Goal: Task Accomplishment & Management: Manage account settings

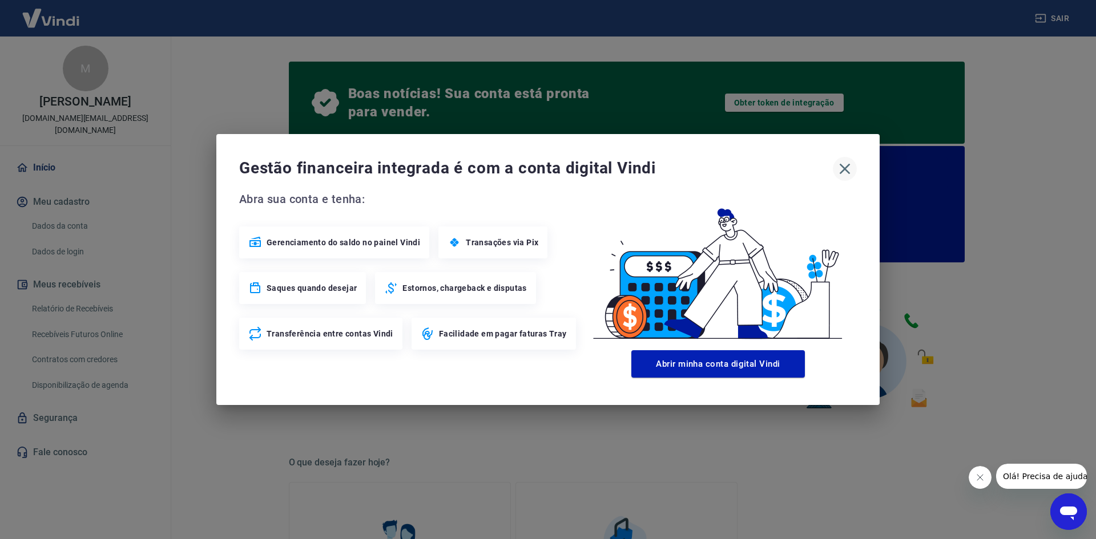
click at [846, 166] on icon "button" at bounding box center [845, 169] width 18 height 18
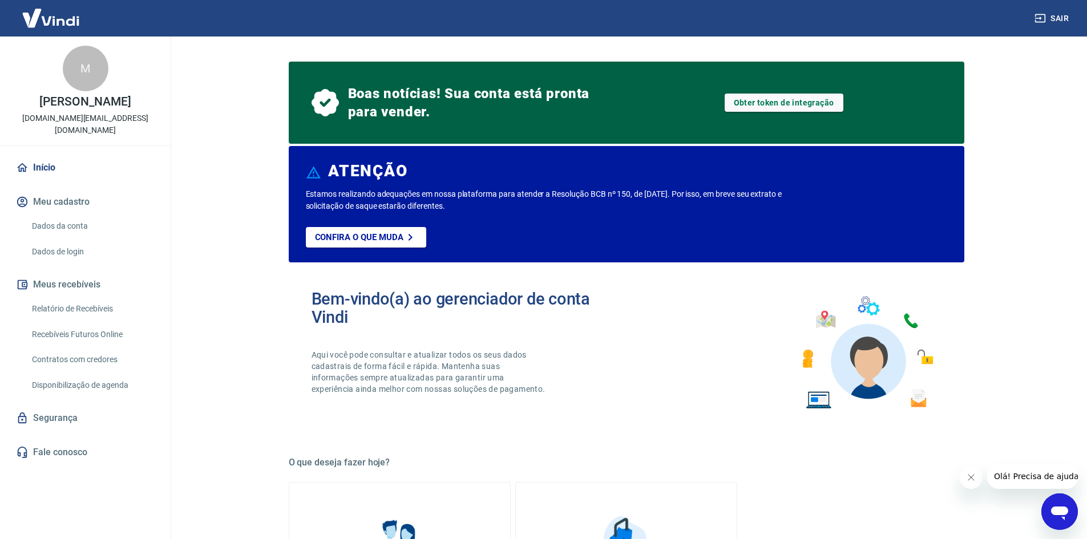
click at [361, 197] on p "Estamos realizando adequações em nossa plataforma para atender a Resolução BCB …" at bounding box center [562, 200] width 513 height 24
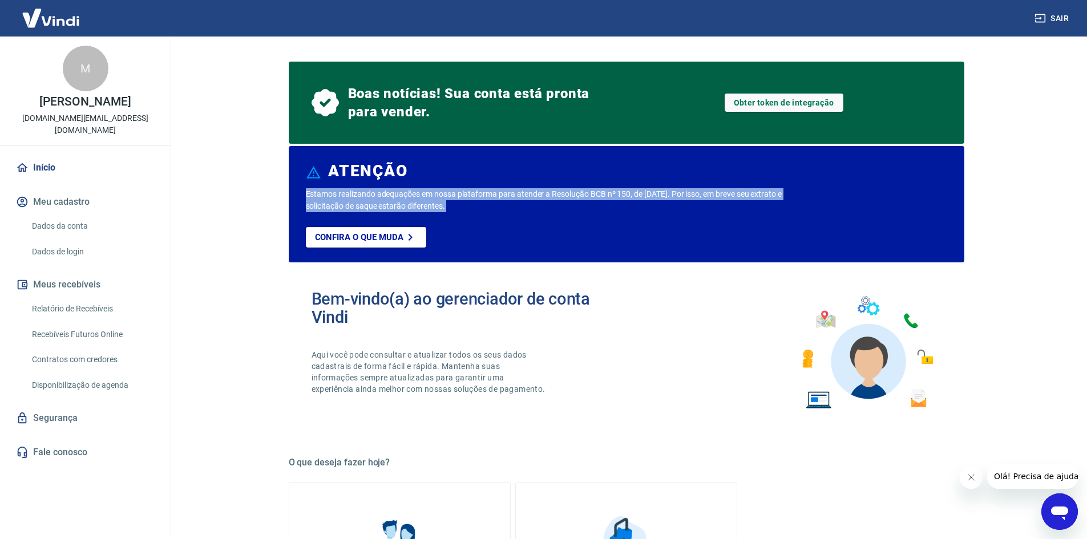
click at [361, 197] on p "Estamos realizando adequações em nossa plataforma para atender a Resolução BCB …" at bounding box center [562, 200] width 513 height 24
click at [354, 197] on p "Estamos realizando adequações em nossa plataforma para atender a Resolução BCB …" at bounding box center [562, 200] width 513 height 24
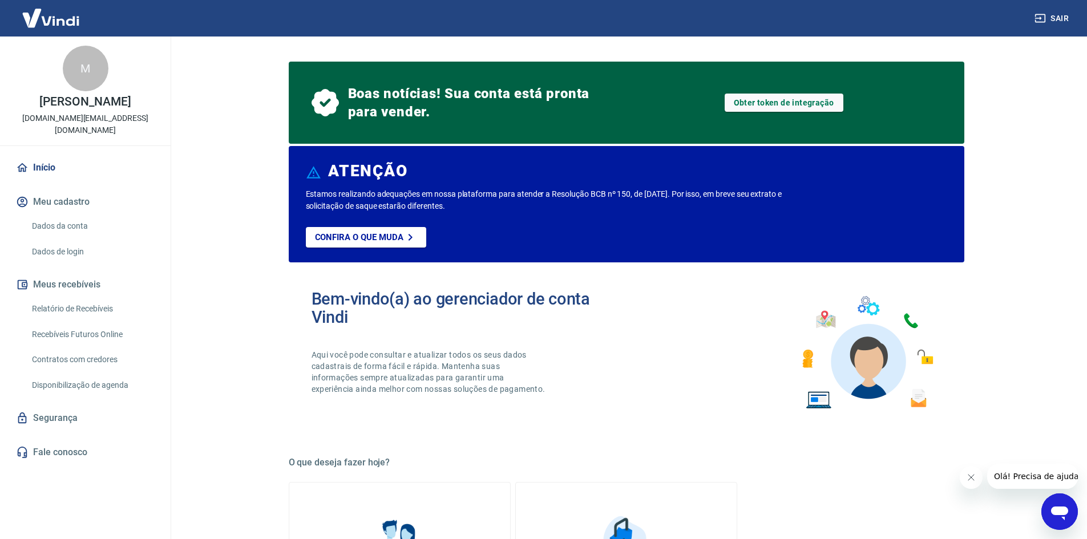
click at [385, 109] on span "Boas notícias! Sua conta está pronta para vender." at bounding box center [471, 102] width 247 height 37
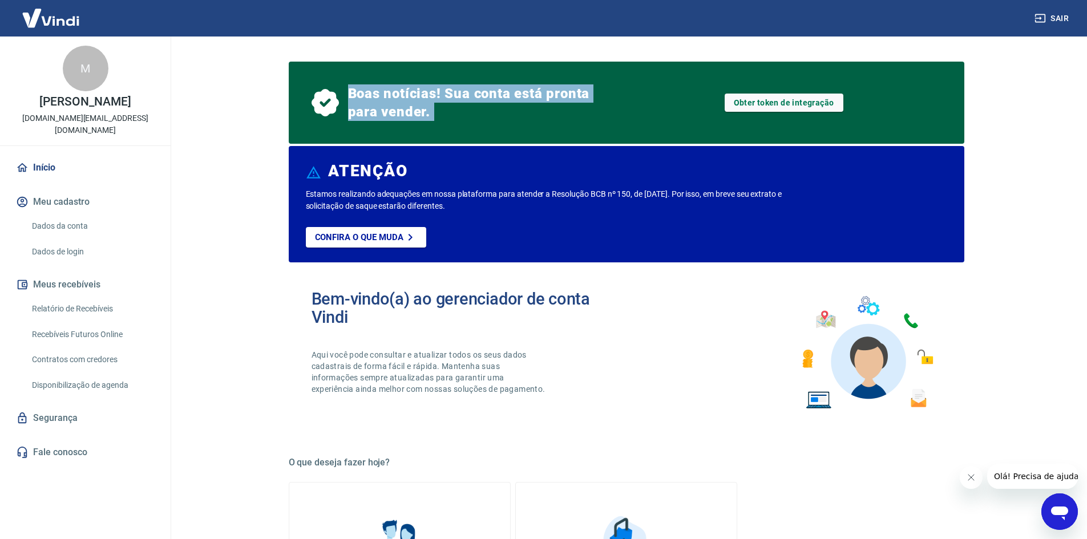
click at [385, 109] on span "Boas notícias! Sua conta está pronta para vender." at bounding box center [471, 102] width 247 height 37
click at [377, 92] on span "Boas notícias! Sua conta está pronta para vender." at bounding box center [471, 102] width 247 height 37
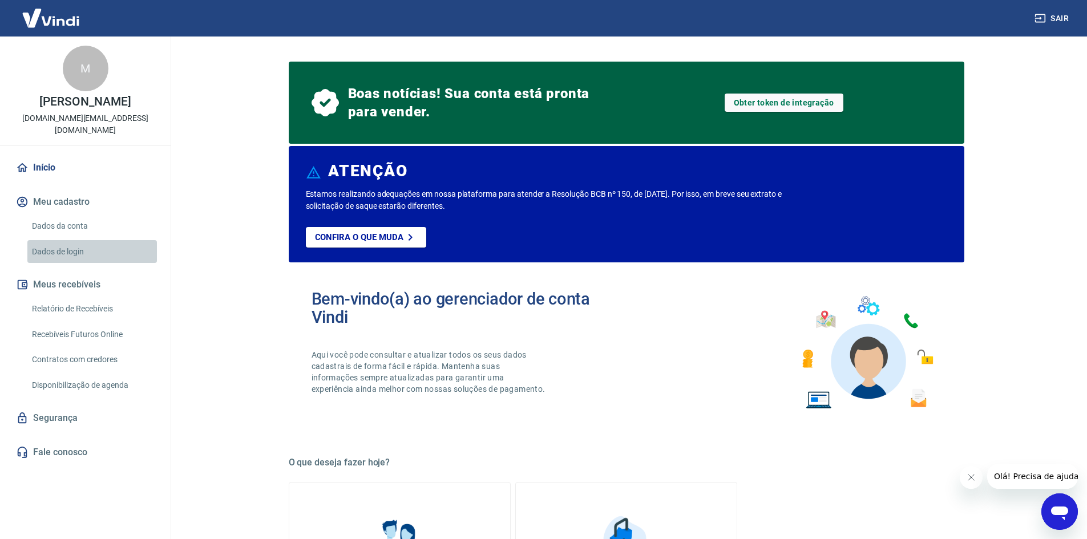
click at [79, 240] on link "Dados de login" at bounding box center [92, 251] width 130 height 23
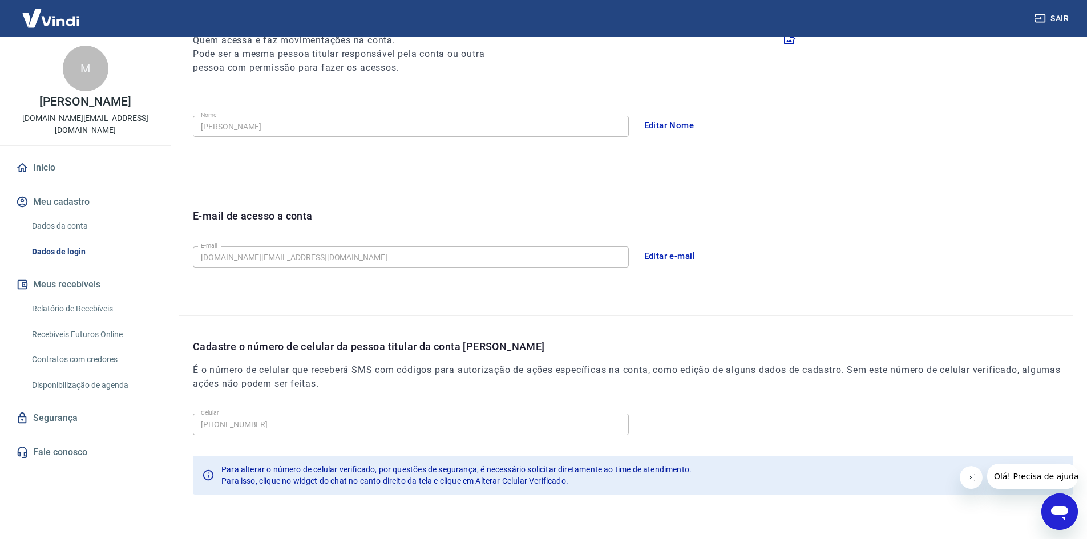
scroll to position [192, 0]
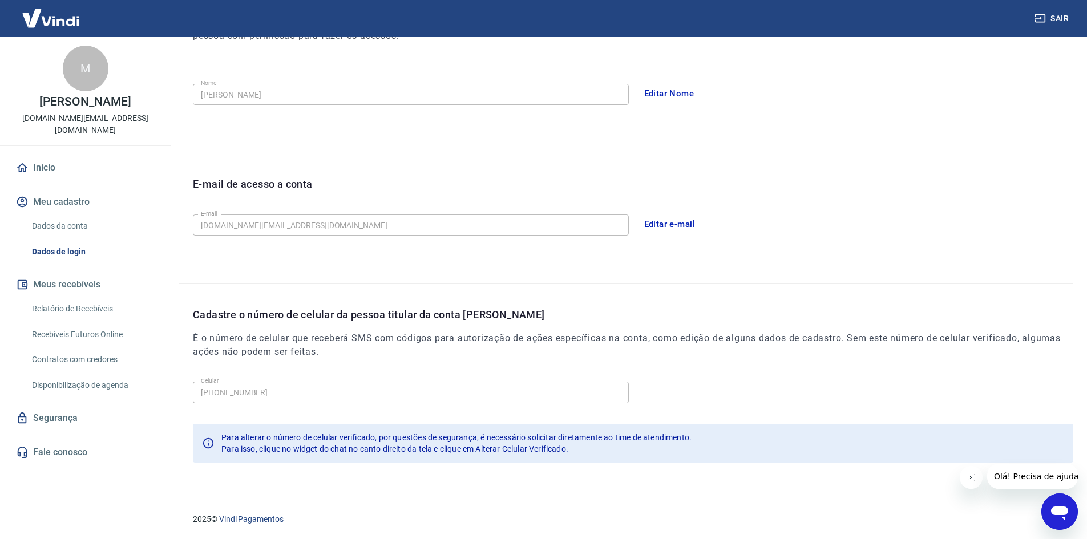
click at [95, 219] on link "Dados da conta" at bounding box center [92, 226] width 130 height 23
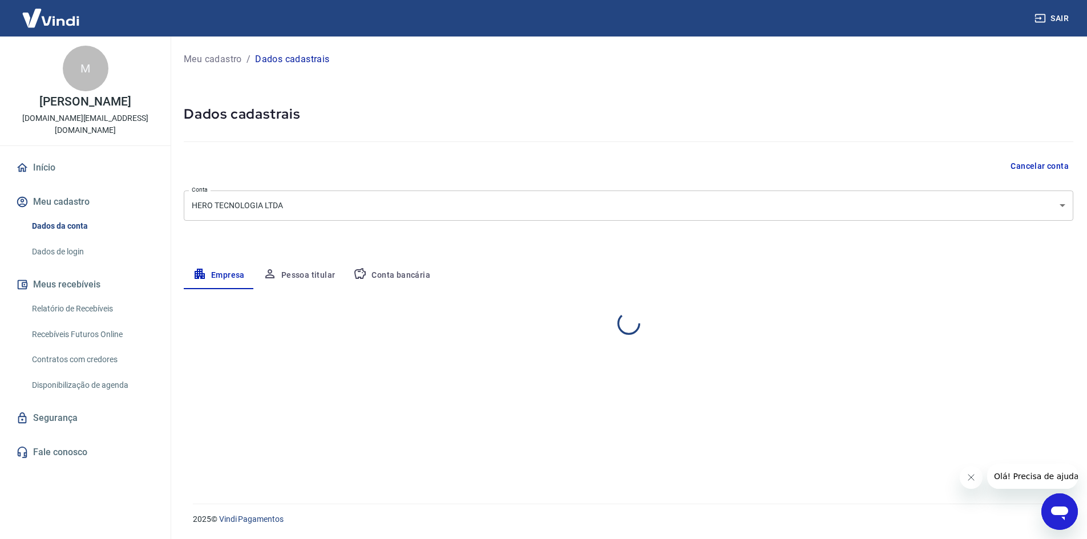
select select "SP"
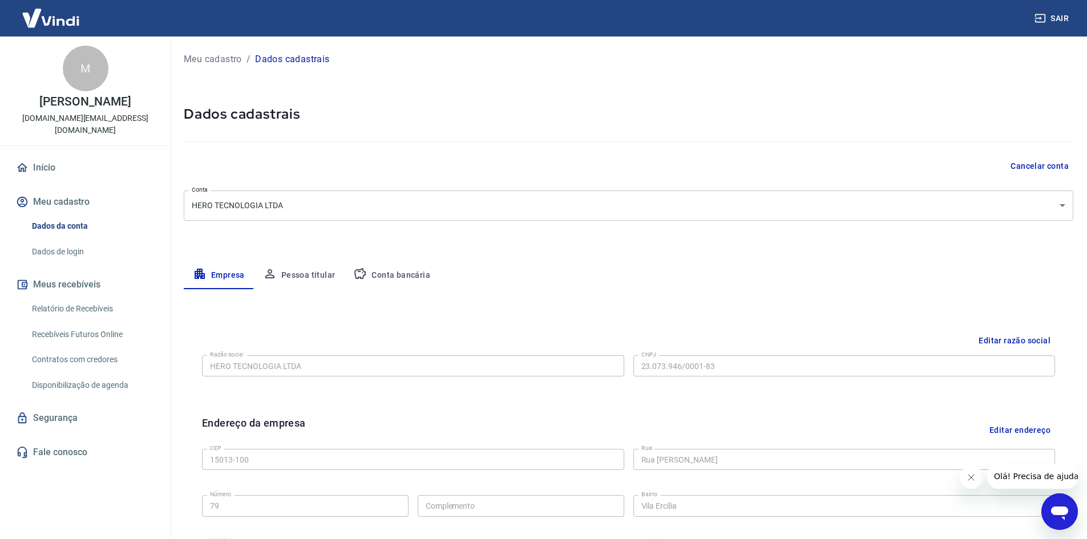
click at [315, 279] on button "Pessoa titular" at bounding box center [299, 275] width 91 height 27
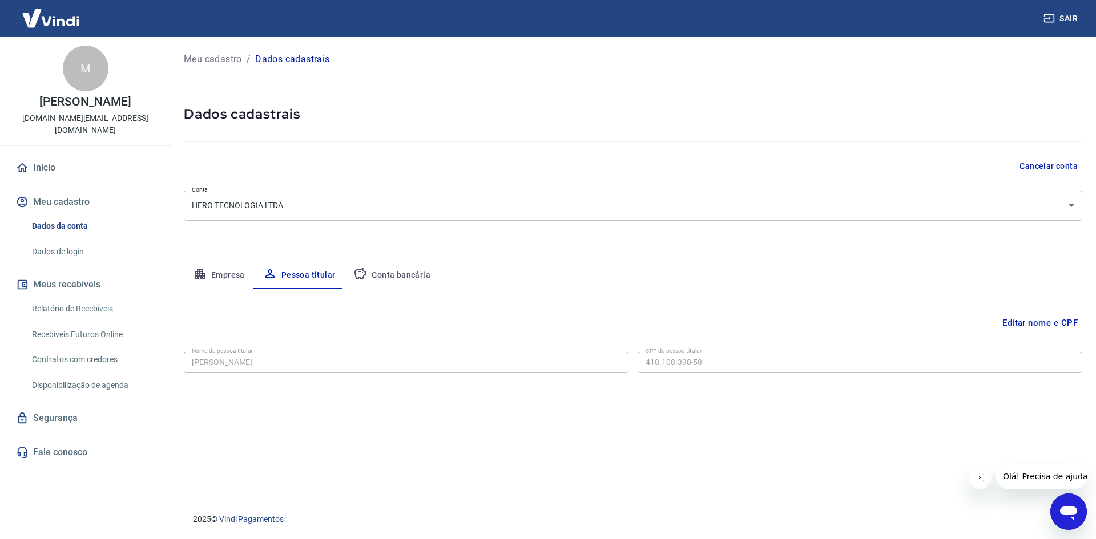
click at [228, 273] on button "Empresa" at bounding box center [219, 275] width 70 height 27
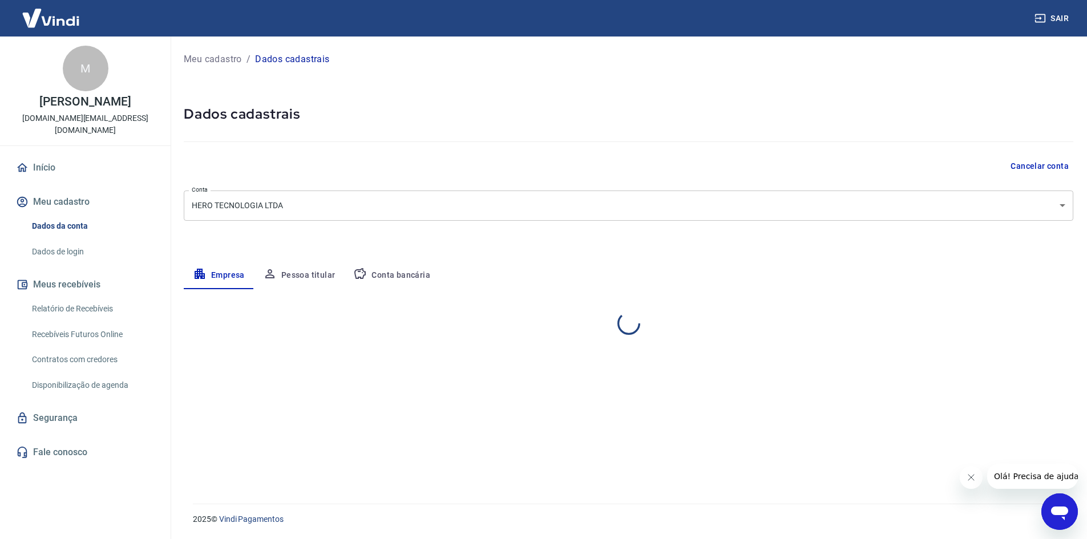
select select "SP"
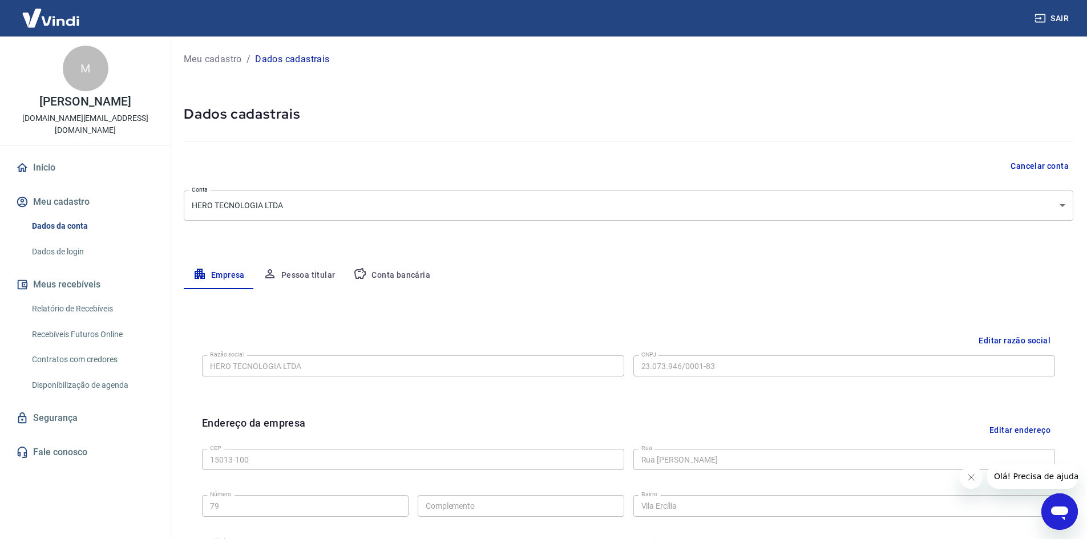
click at [57, 156] on link "Início" at bounding box center [85, 167] width 143 height 25
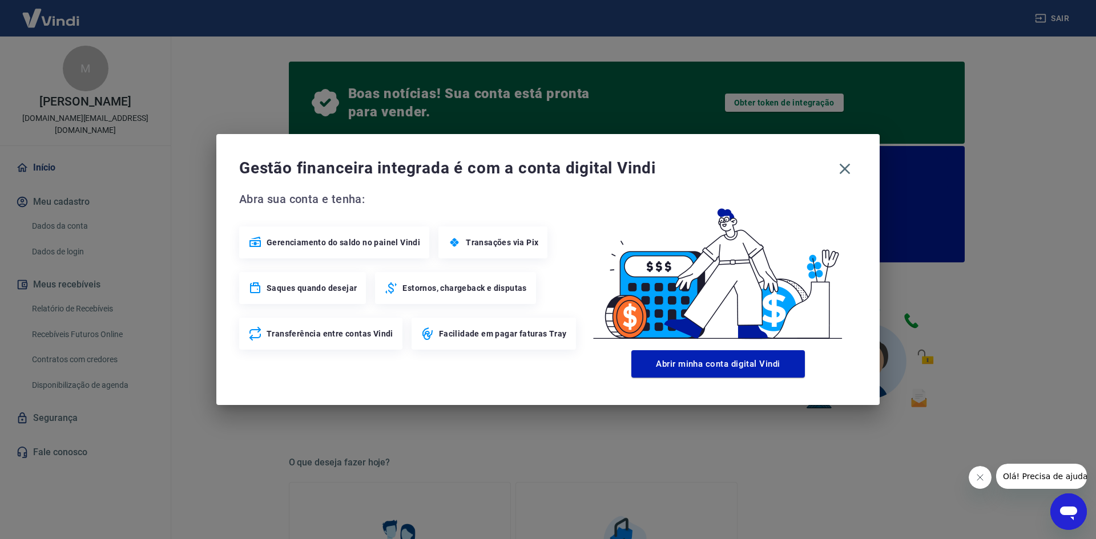
click at [128, 353] on div "Gestão financeira integrada é com a conta digital Vindi Abra sua conta e tenha:…" at bounding box center [548, 269] width 1096 height 539
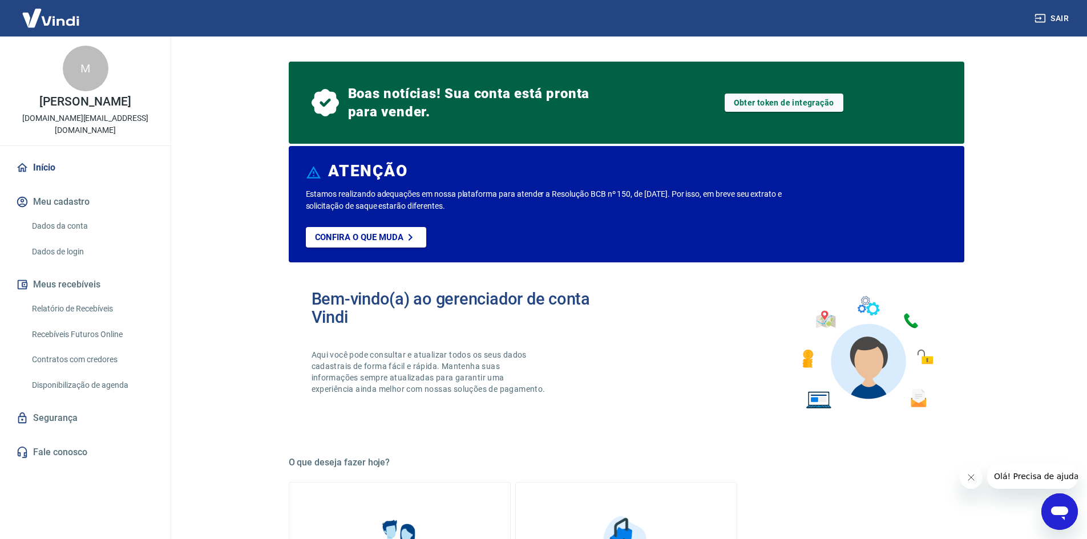
click at [92, 302] on link "Relatório de Recebíveis" at bounding box center [92, 308] width 130 height 23
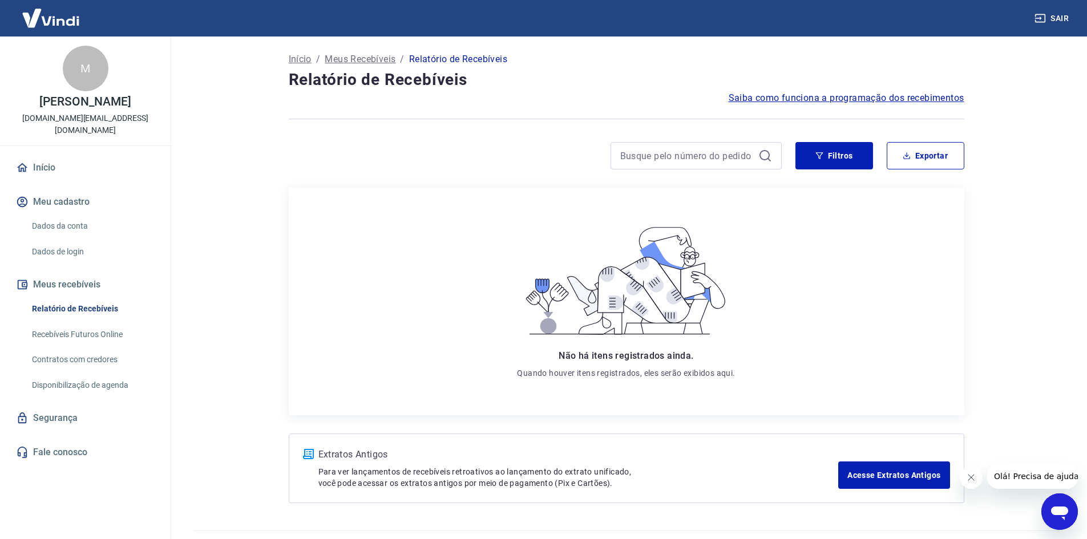
click at [96, 323] on link "Recebíveis Futuros Online" at bounding box center [92, 334] width 130 height 23
click at [80, 406] on link "Segurança" at bounding box center [85, 418] width 143 height 25
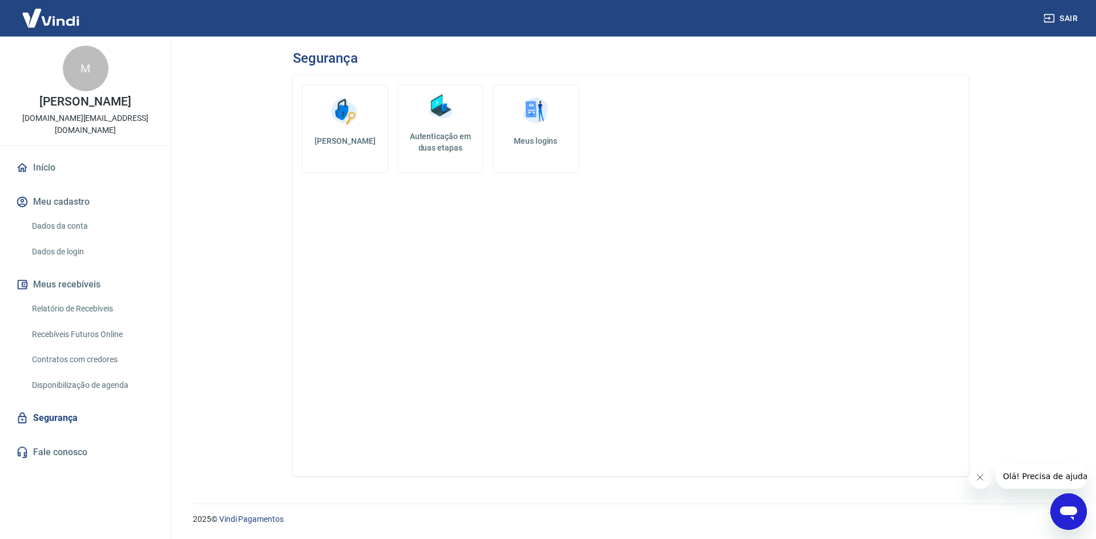
click at [544, 148] on link "Meus logins" at bounding box center [536, 128] width 86 height 88
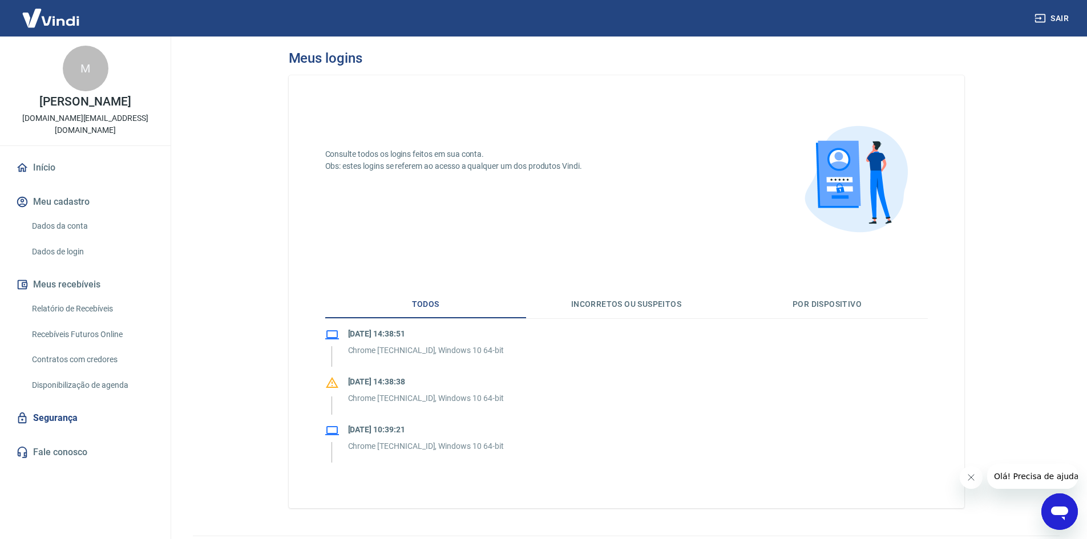
click at [43, 155] on link "Início" at bounding box center [85, 167] width 143 height 25
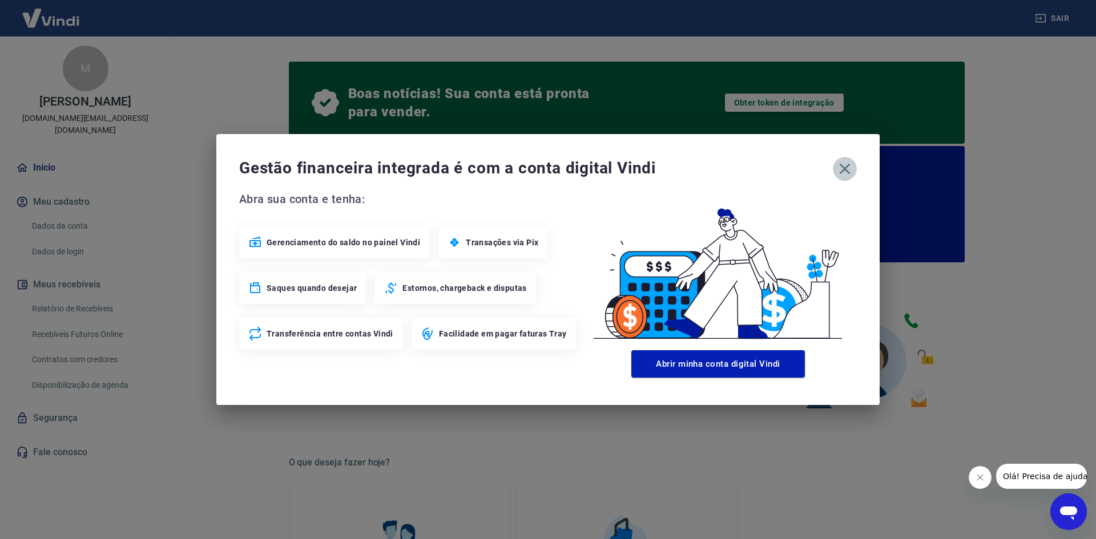
click at [841, 167] on icon "button" at bounding box center [845, 169] width 18 height 18
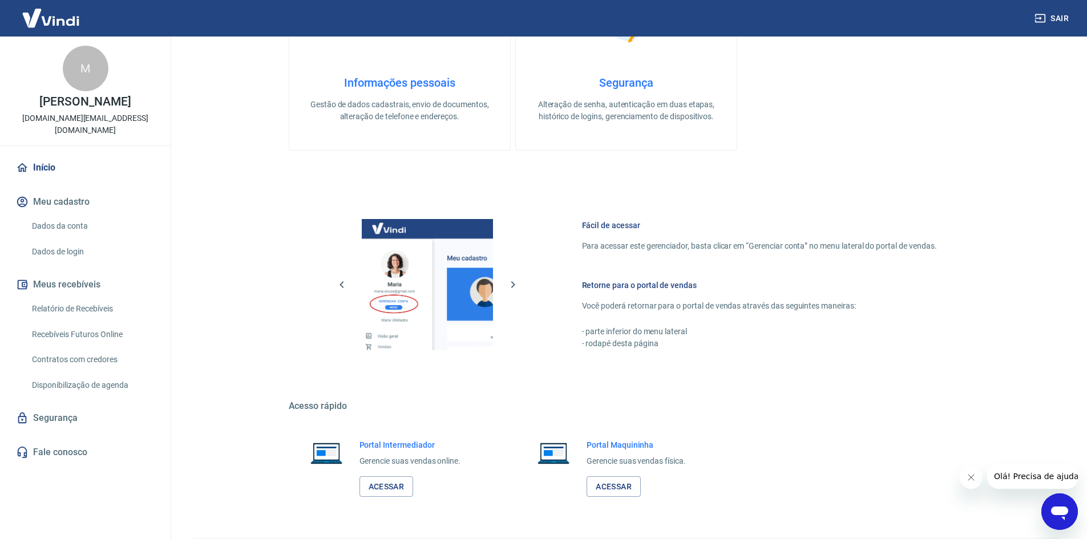
scroll to position [553, 0]
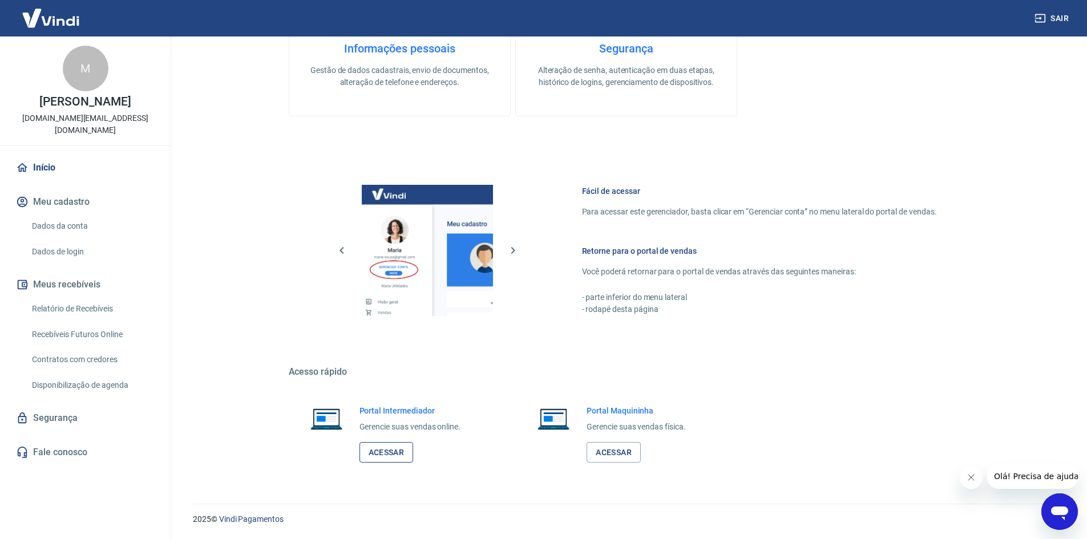
click at [380, 450] on link "Acessar" at bounding box center [387, 452] width 54 height 21
click at [387, 216] on img at bounding box center [427, 250] width 131 height 131
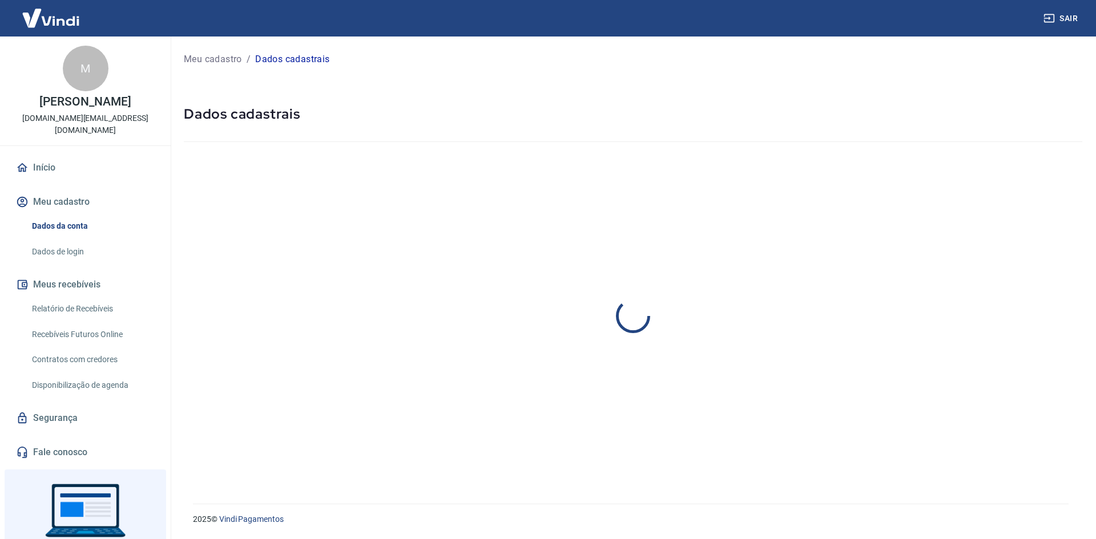
select select "SP"
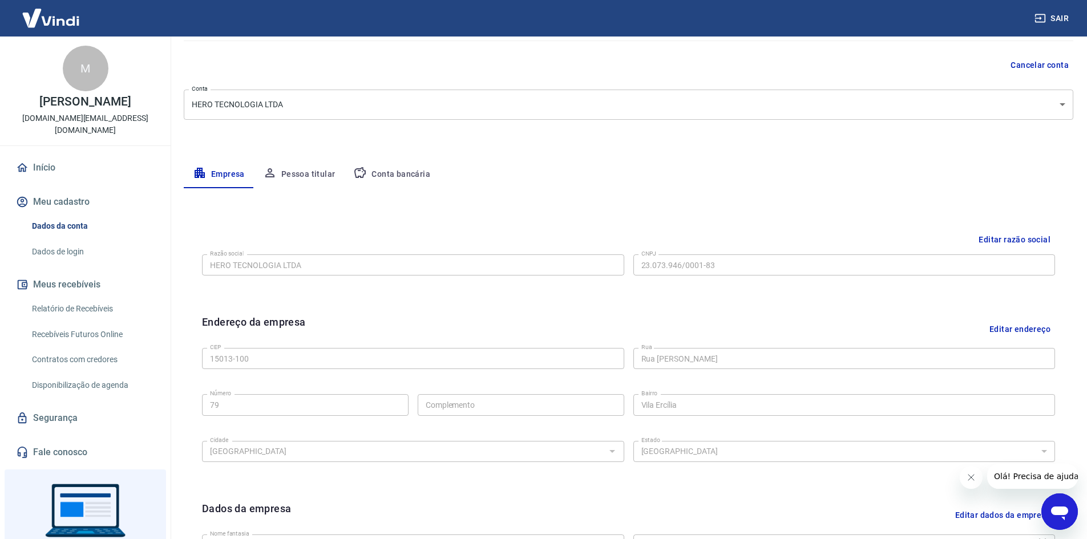
scroll to position [114, 0]
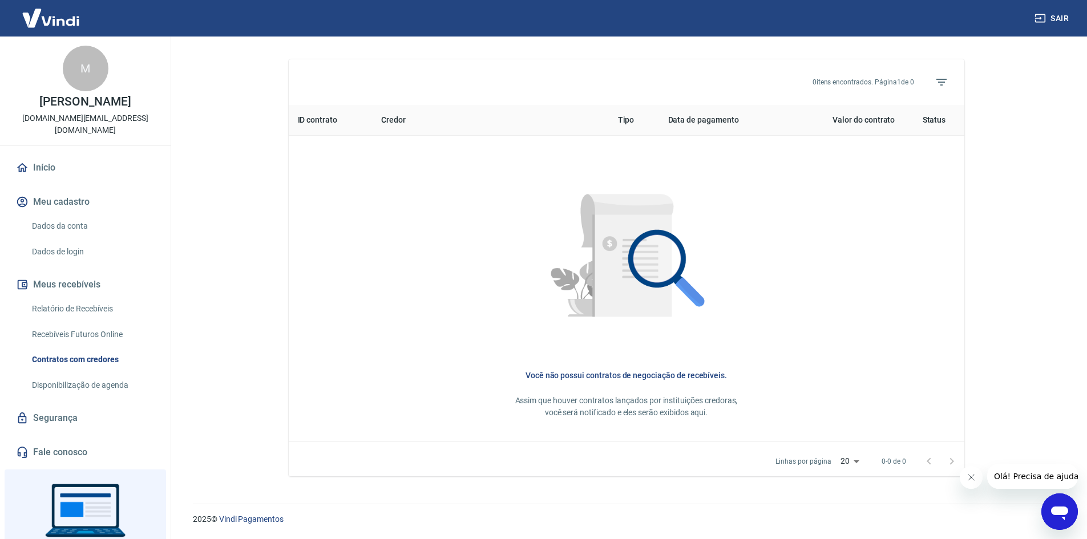
scroll to position [405, 0]
click at [87, 216] on link "Dados da conta" at bounding box center [92, 226] width 130 height 23
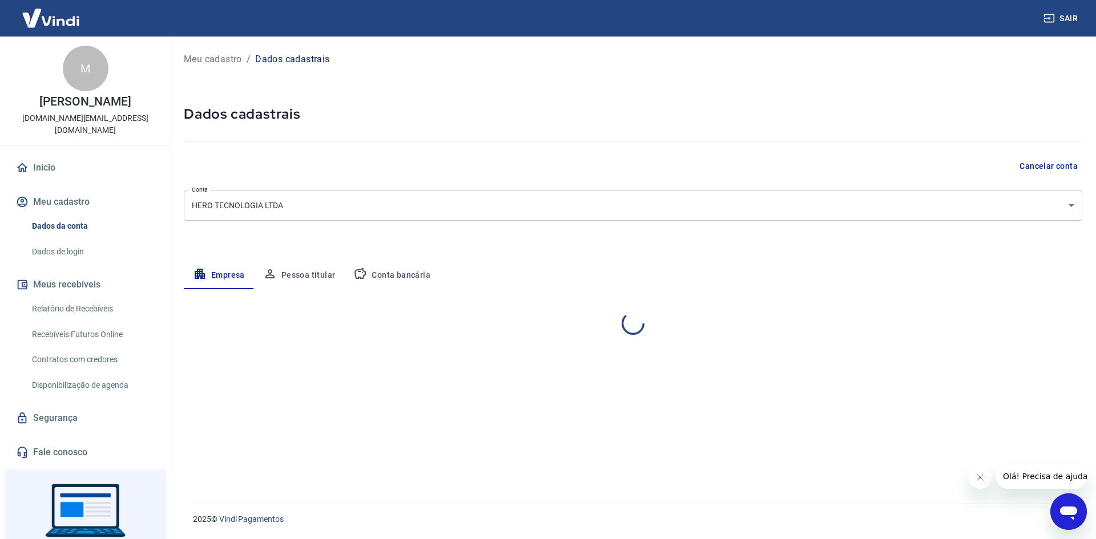
select select "SP"
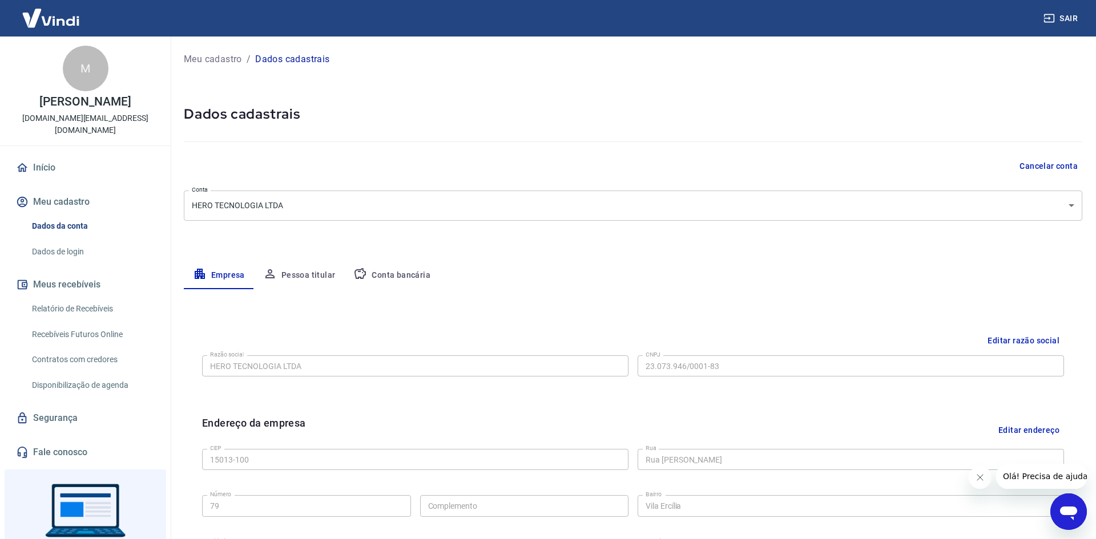
click at [232, 199] on body "Sair M Murilo Luis Bom murilo.bom@empregare.com.br Início Meu cadastro Dados da…" at bounding box center [548, 269] width 1096 height 539
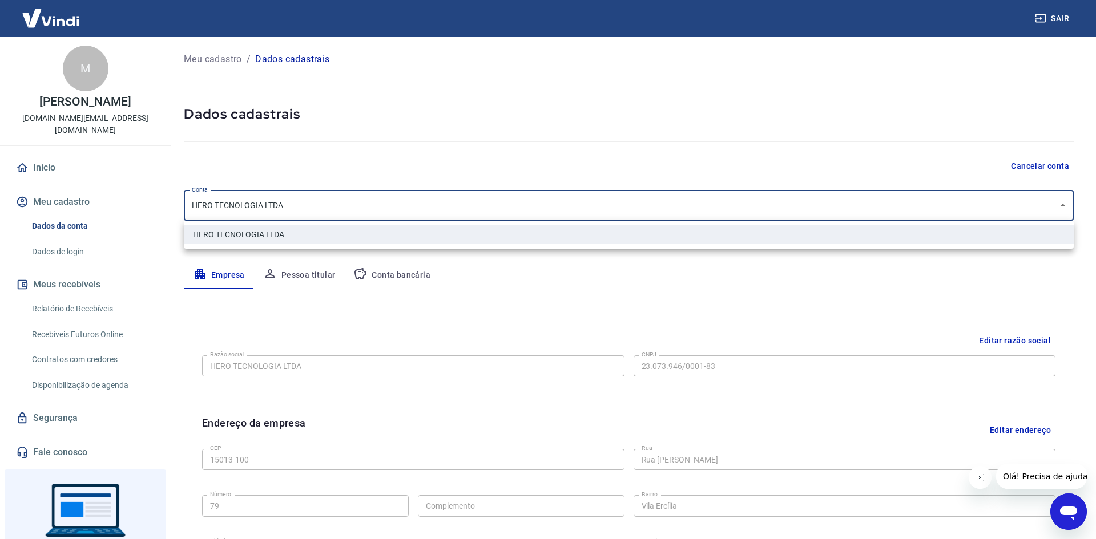
click at [86, 242] on div at bounding box center [548, 269] width 1096 height 539
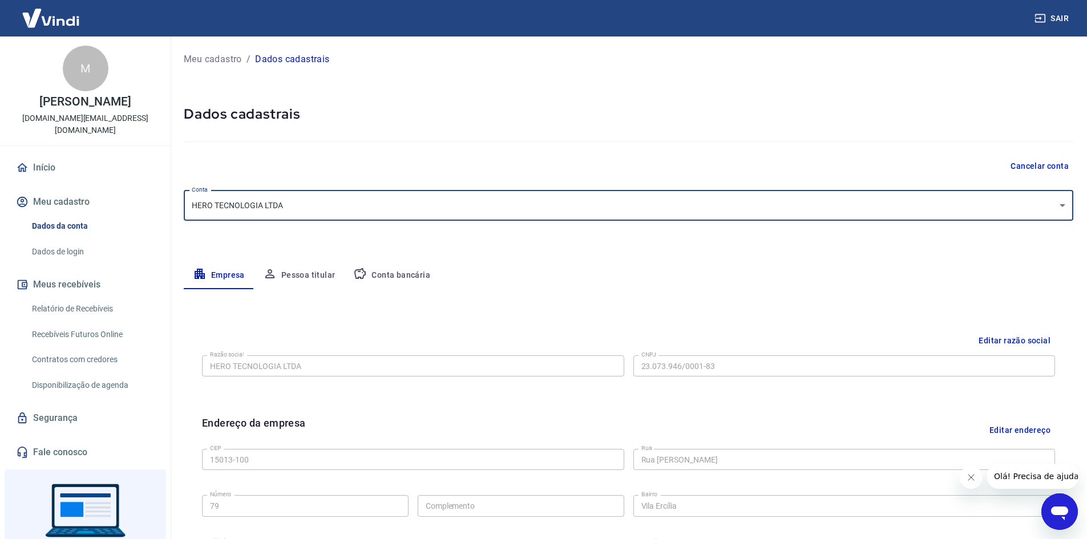
click at [75, 240] on link "Dados de login" at bounding box center [92, 251] width 130 height 23
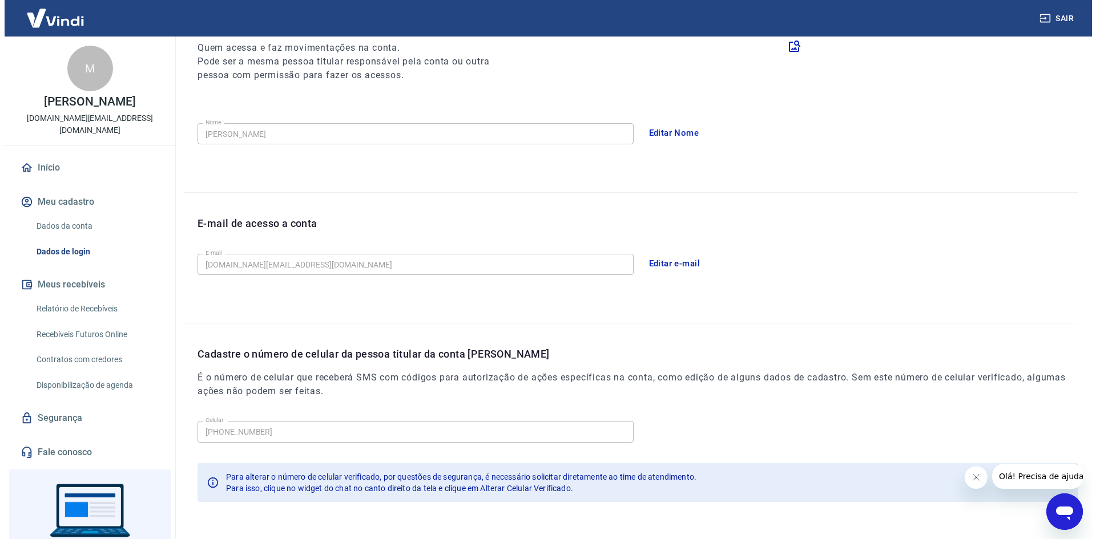
scroll to position [135, 0]
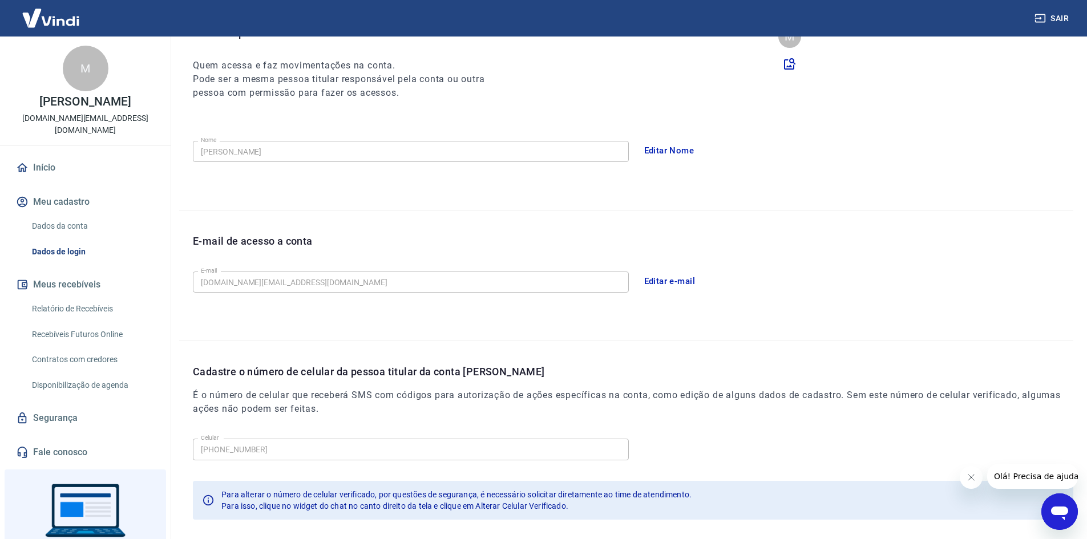
click at [85, 79] on div "M" at bounding box center [86, 69] width 46 height 46
click at [54, 15] on img at bounding box center [51, 18] width 74 height 35
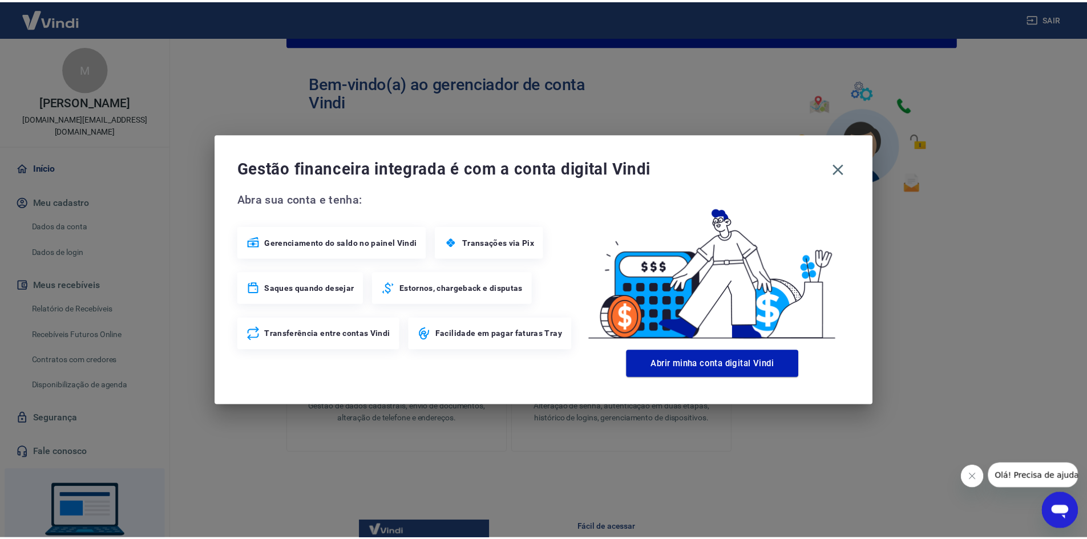
scroll to position [219, 0]
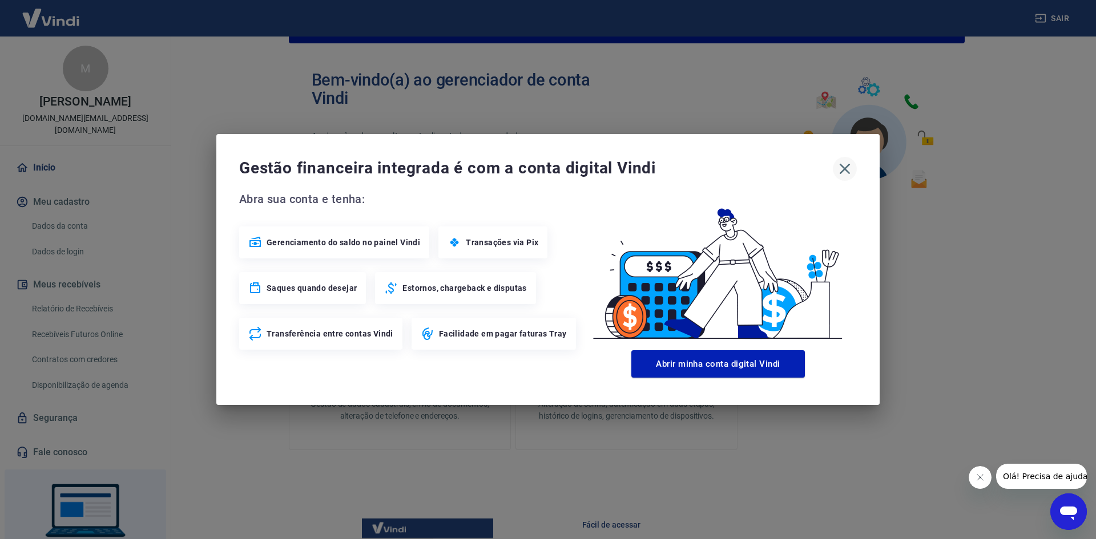
click at [848, 163] on icon "button" at bounding box center [845, 169] width 18 height 18
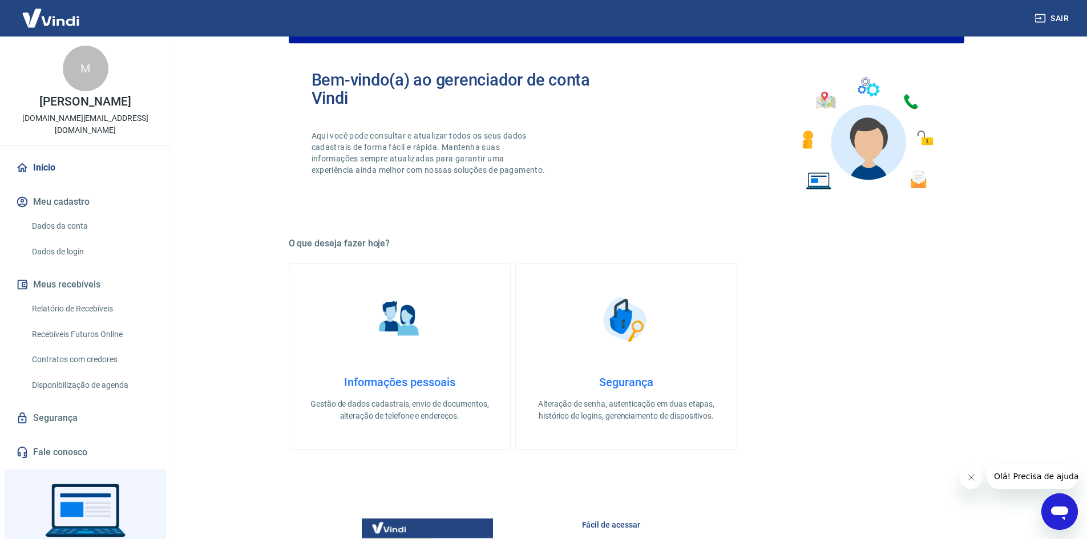
click at [375, 383] on h4 "Informações pessoais" at bounding box center [400, 383] width 184 height 14
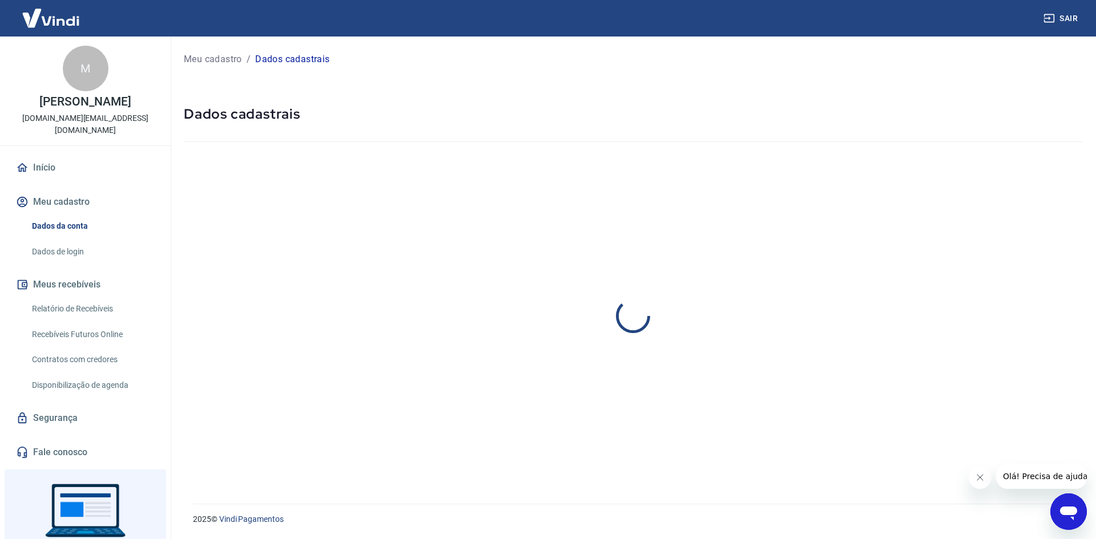
select select "SP"
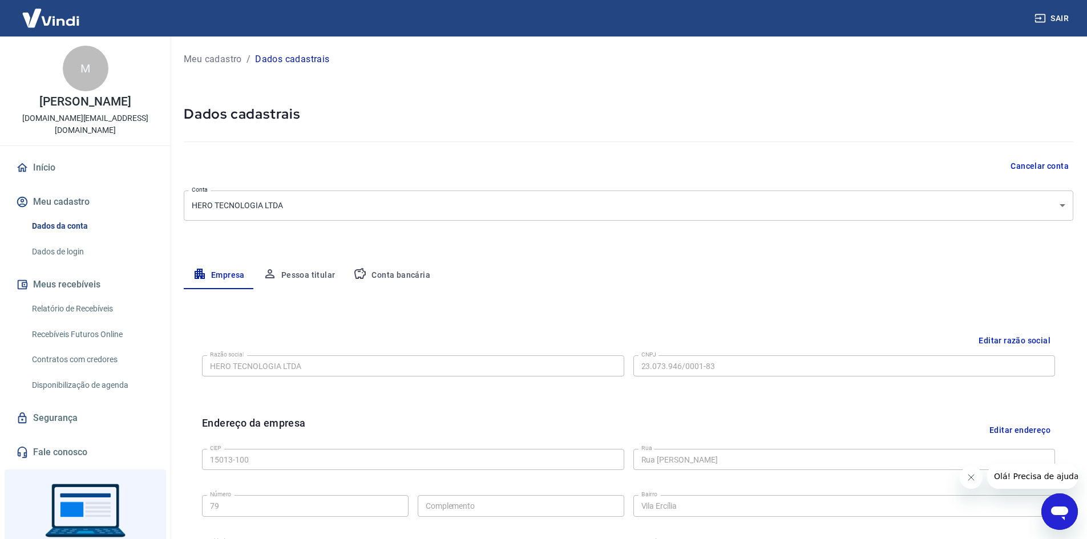
click at [69, 68] on div "M" at bounding box center [86, 69] width 46 height 46
click at [54, 112] on p "[DOMAIN_NAME][EMAIL_ADDRESS][DOMAIN_NAME]" at bounding box center [85, 124] width 152 height 24
click at [49, 37] on div "M Murilo Luis Bom murilo.bom@empregare.com.br" at bounding box center [85, 91] width 171 height 109
click at [54, 26] on img at bounding box center [51, 18] width 74 height 35
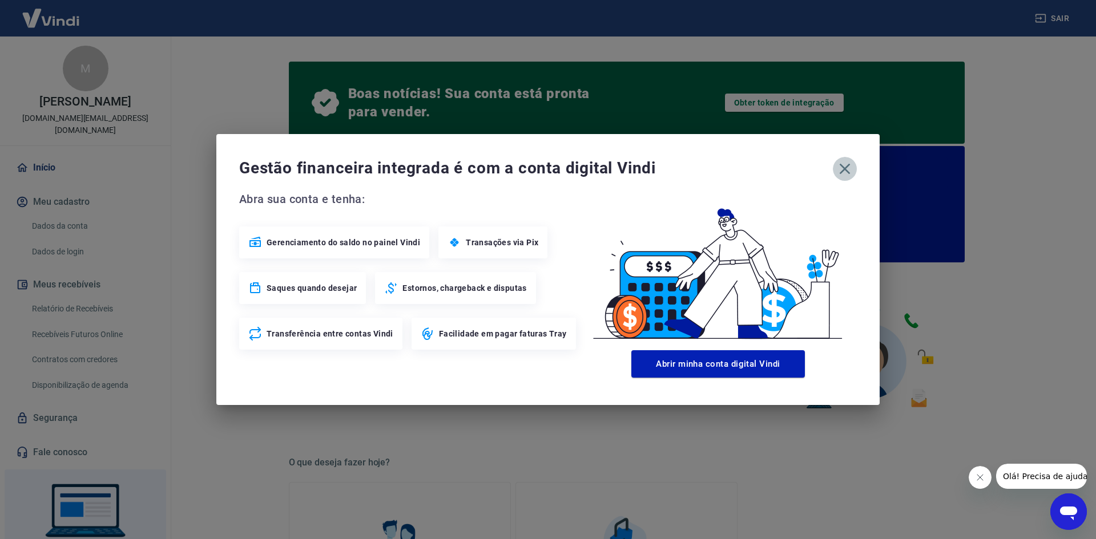
click at [846, 170] on icon "button" at bounding box center [845, 169] width 11 height 11
